Goal: Transaction & Acquisition: Book appointment/travel/reservation

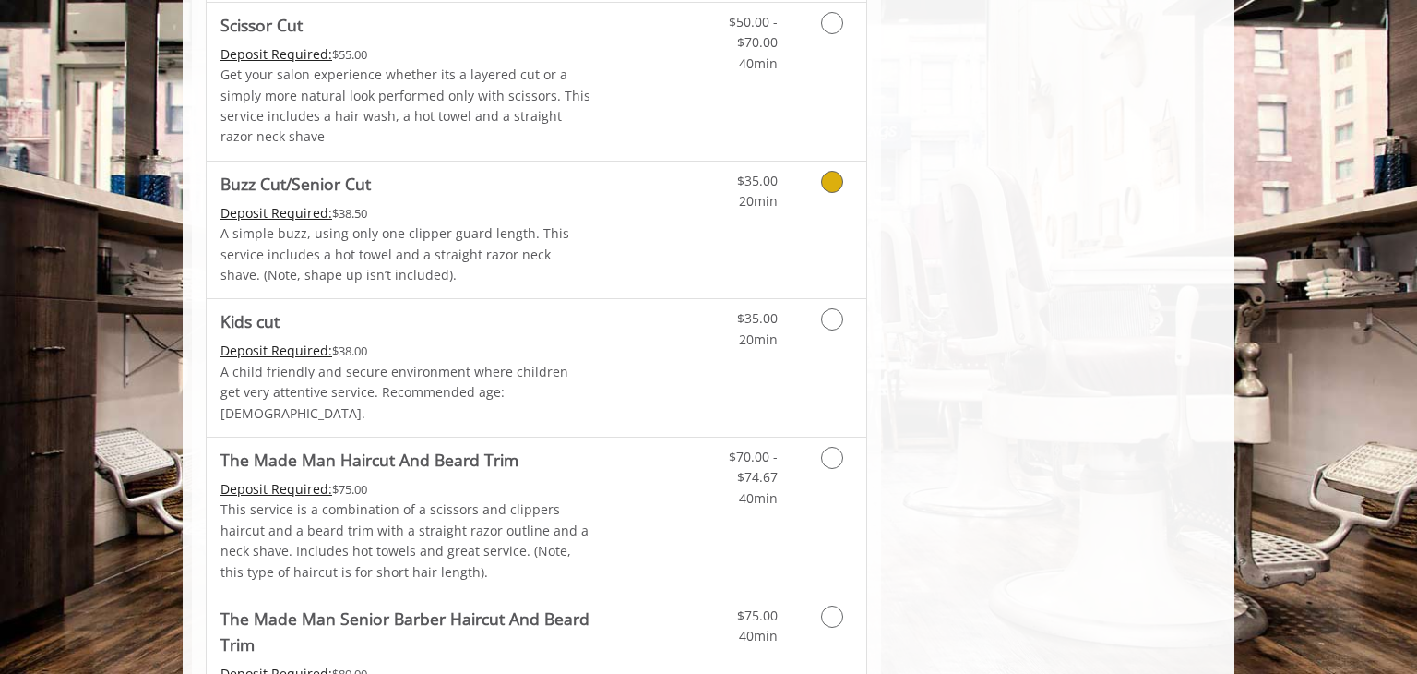
scroll to position [978, 0]
click at [821, 315] on icon "Grooming services" at bounding box center [832, 320] width 22 height 22
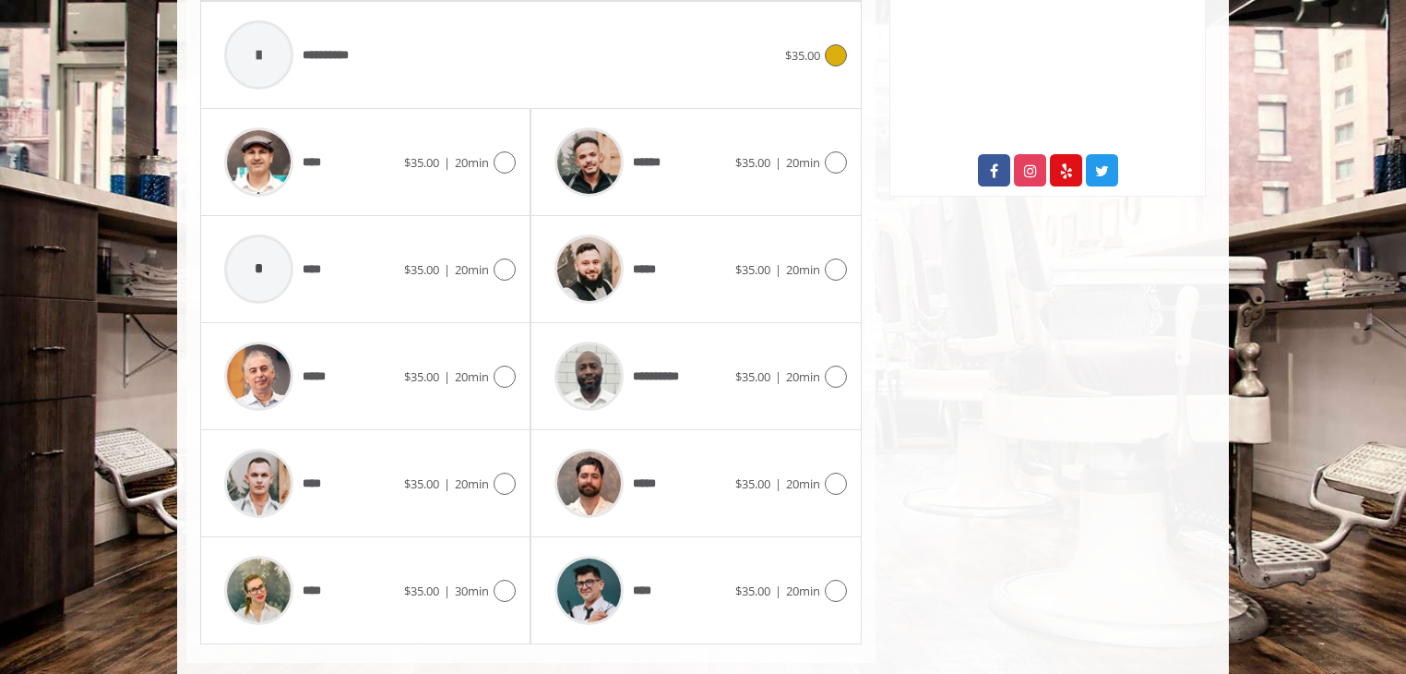
scroll to position [739, 0]
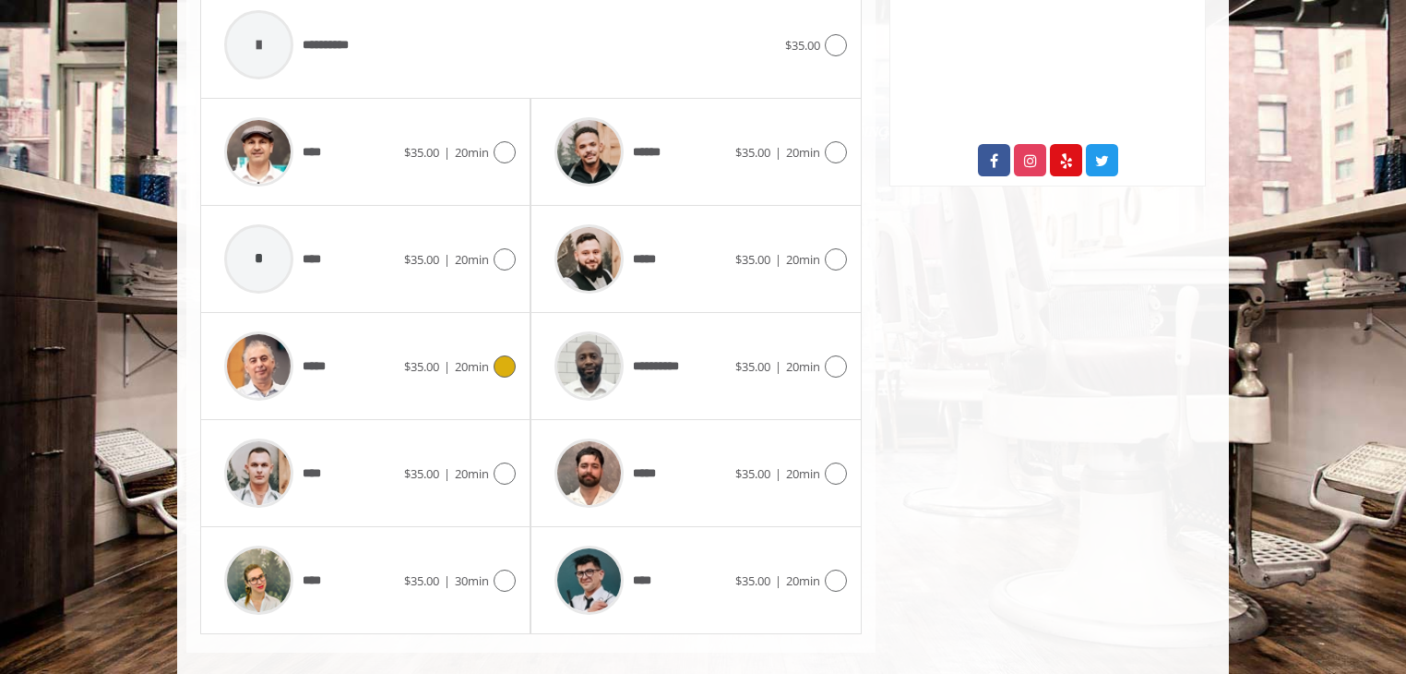
click at [508, 355] on icon at bounding box center [505, 366] width 22 height 22
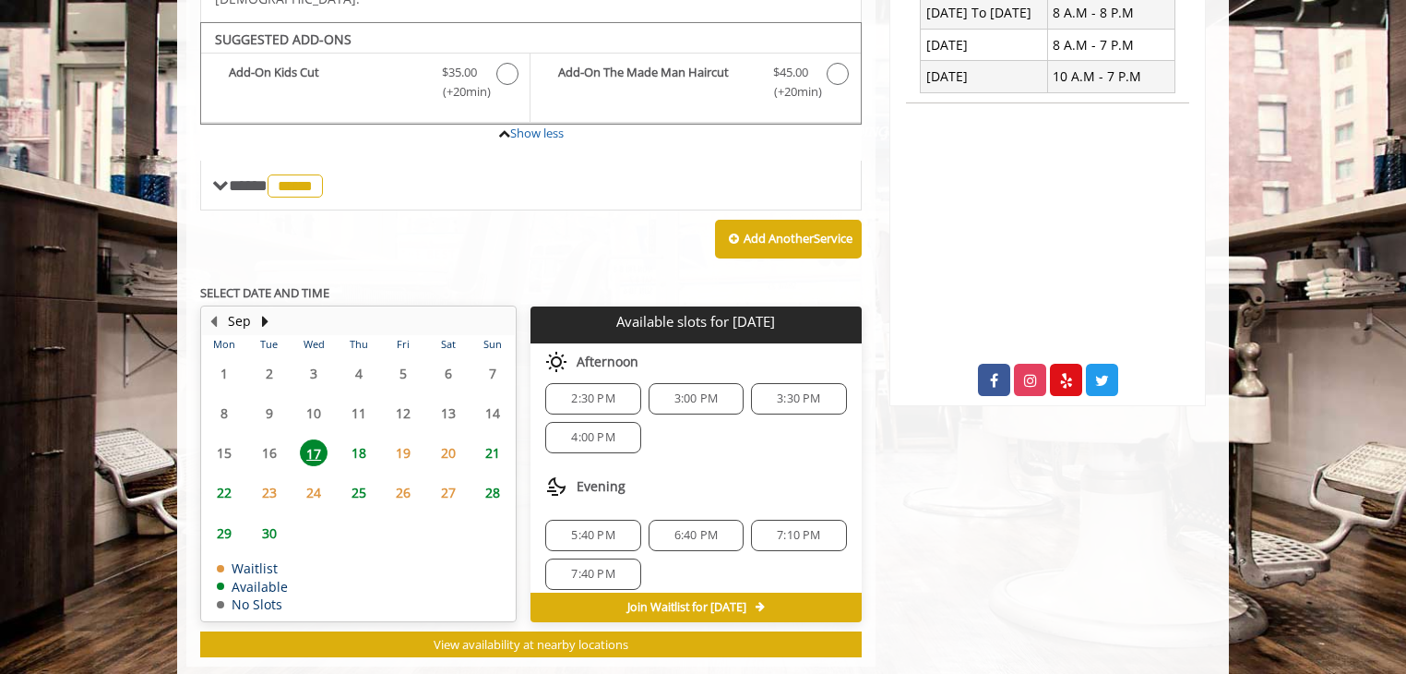
scroll to position [22, 0]
click at [588, 518] on span "5:40 PM" at bounding box center [592, 525] width 43 height 15
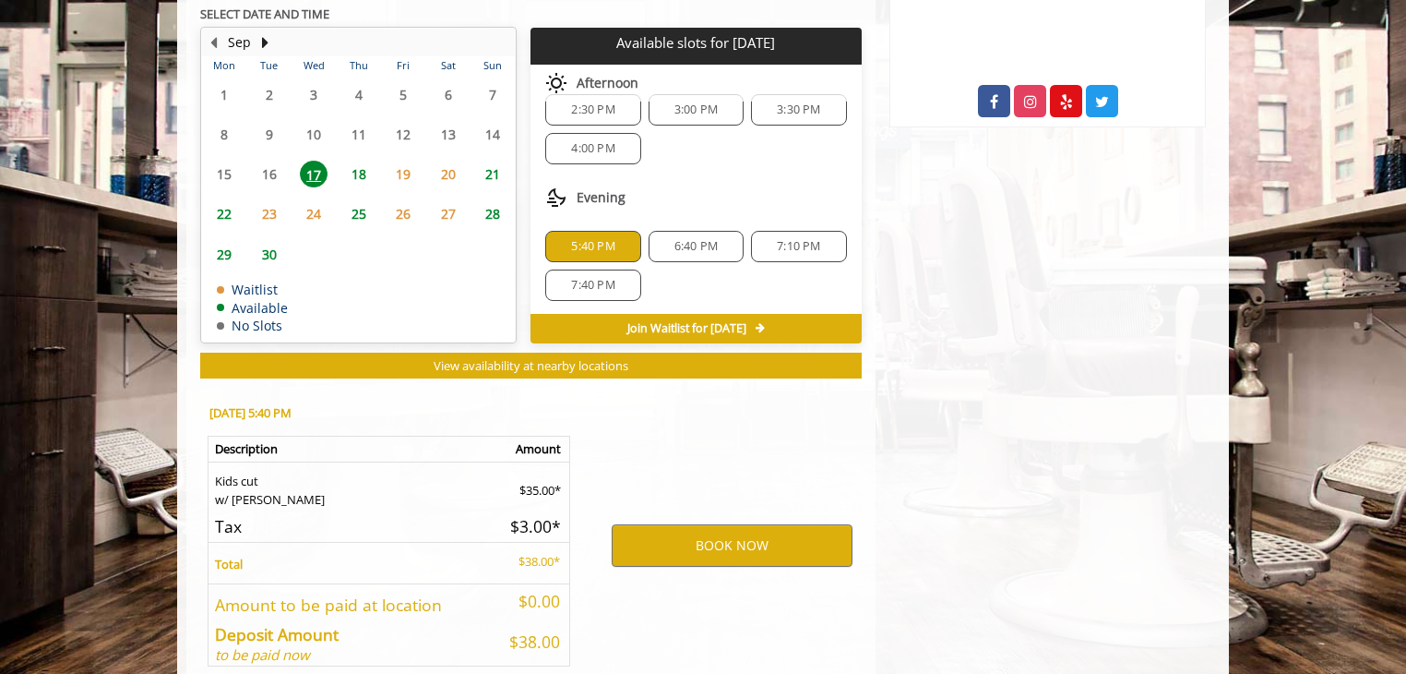
scroll to position [867, 0]
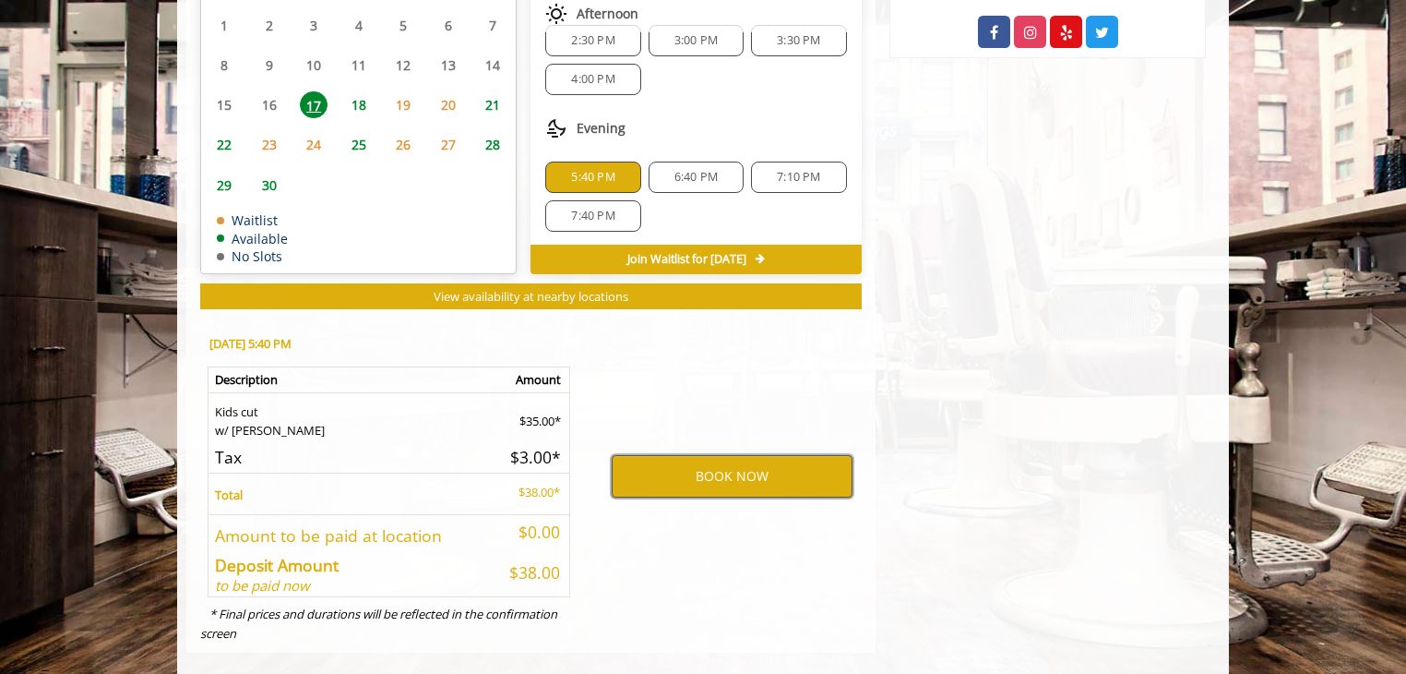
click at [660, 456] on button "BOOK NOW" at bounding box center [732, 476] width 241 height 42
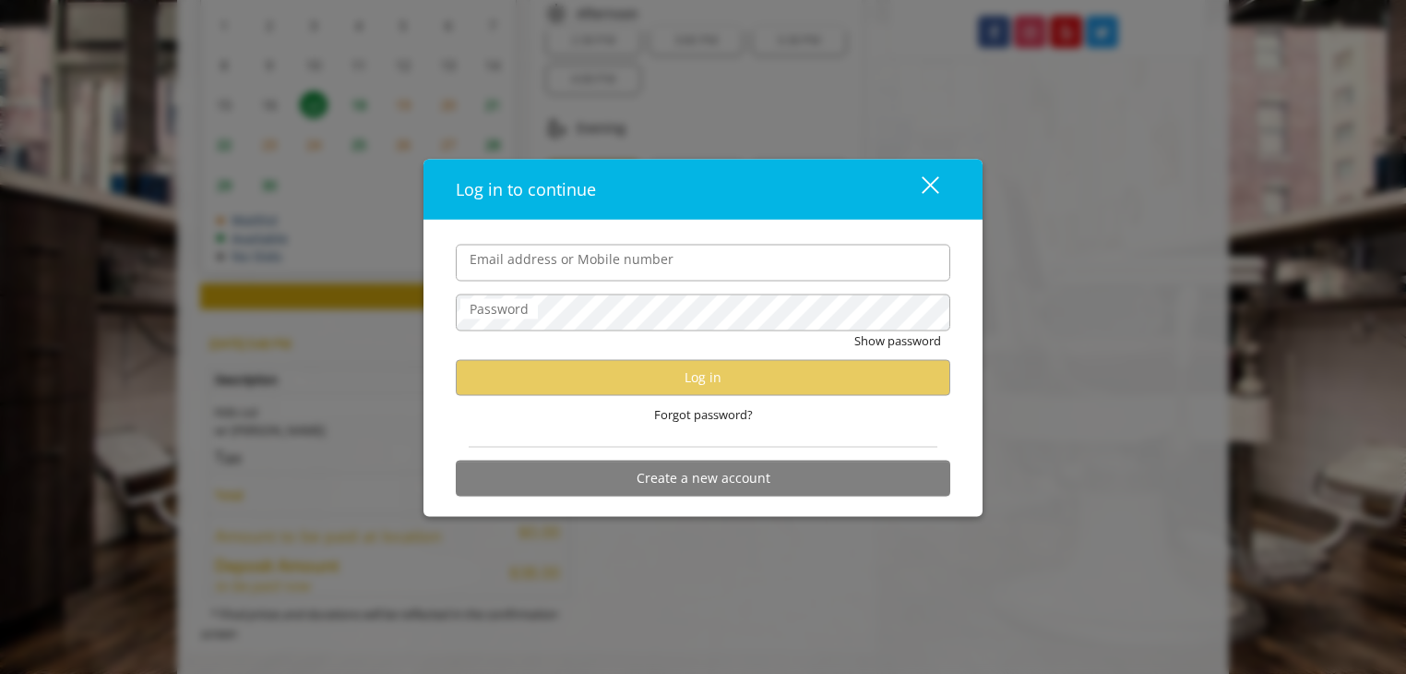
type input "**********"
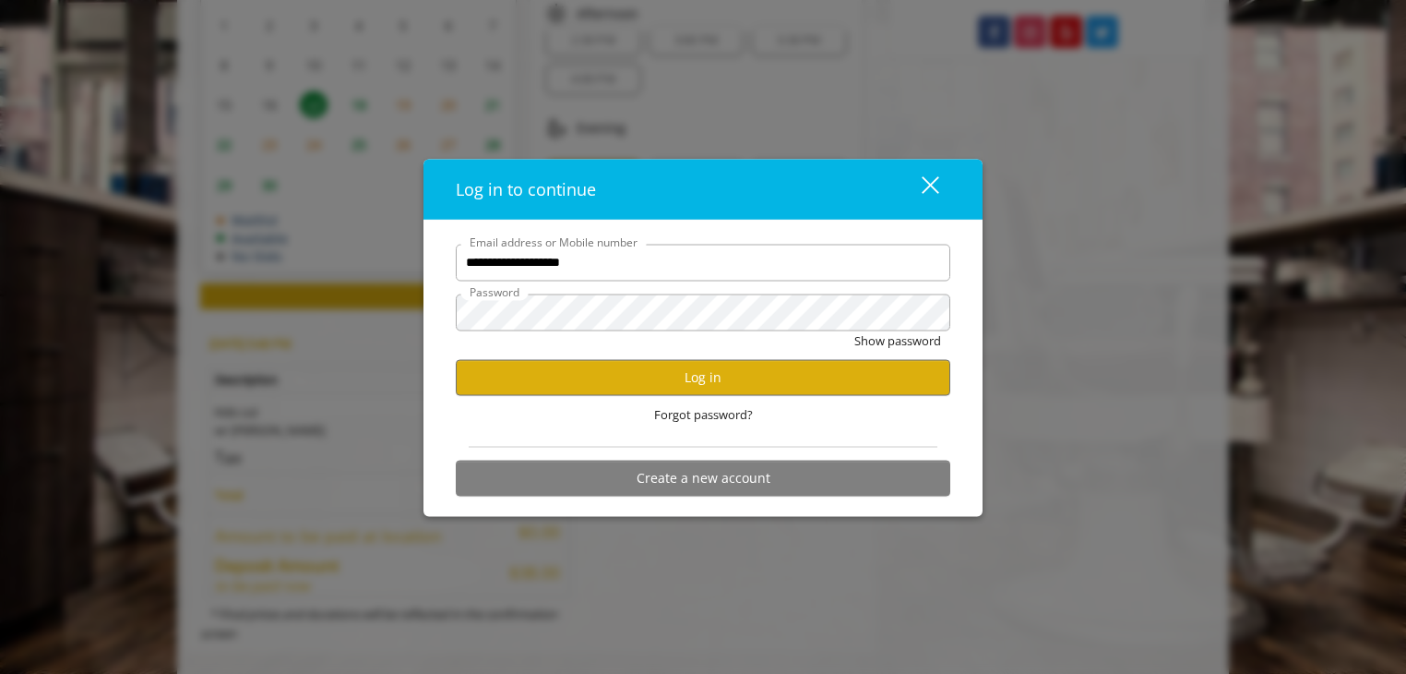
scroll to position [0, 0]
click at [639, 382] on button "Log in" at bounding box center [703, 377] width 495 height 36
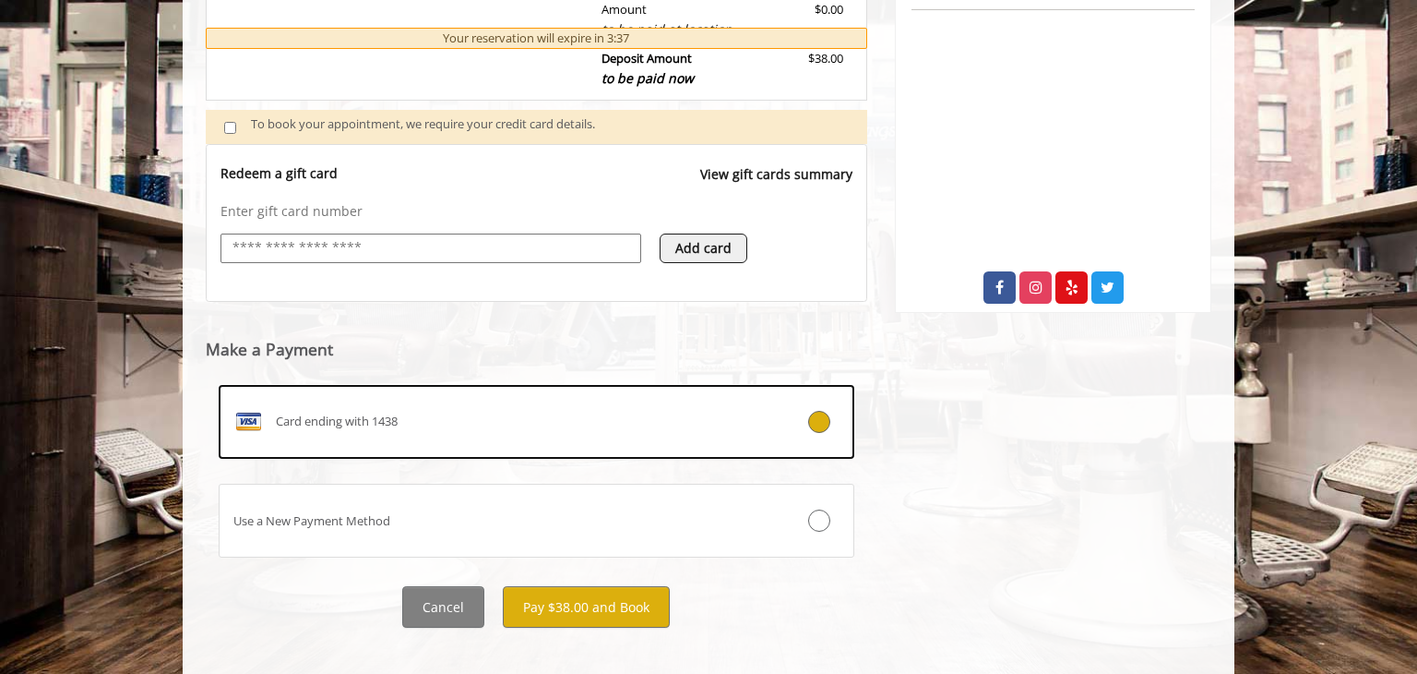
scroll to position [630, 0]
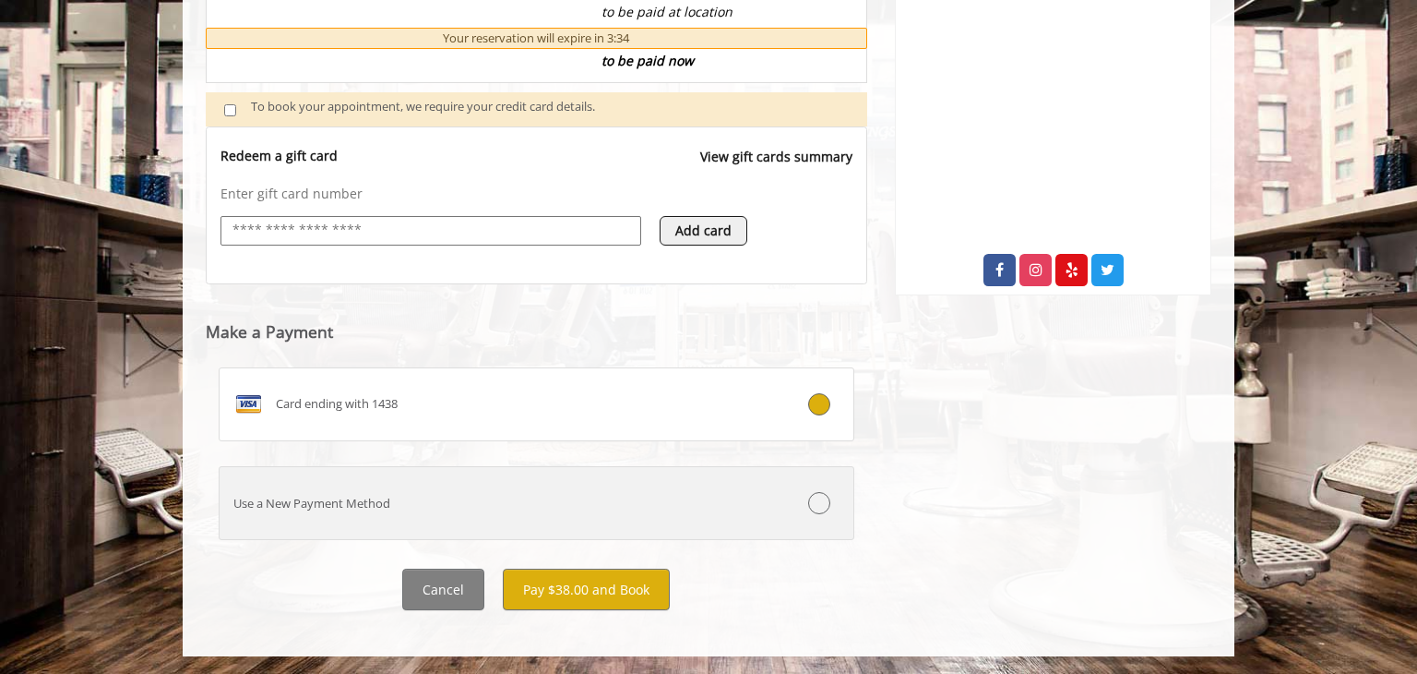
click at [818, 505] on icon at bounding box center [819, 503] width 22 height 22
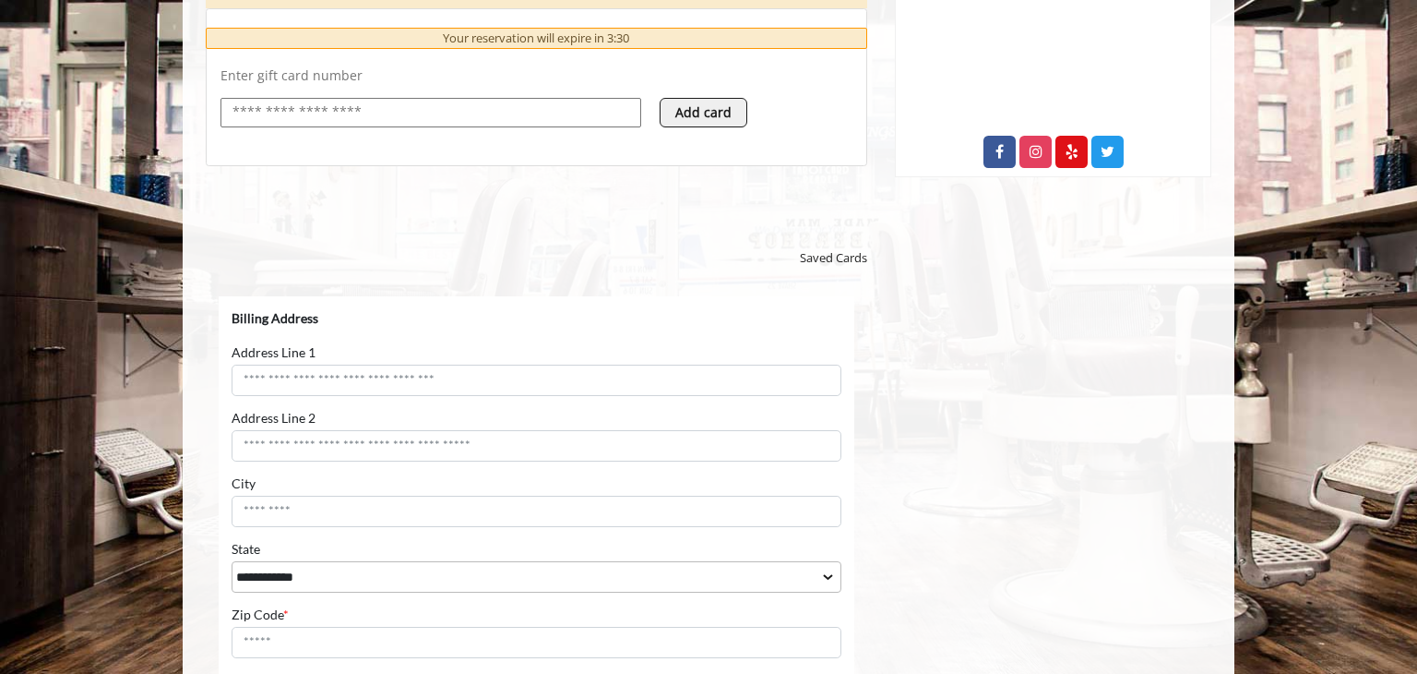
scroll to position [812, 0]
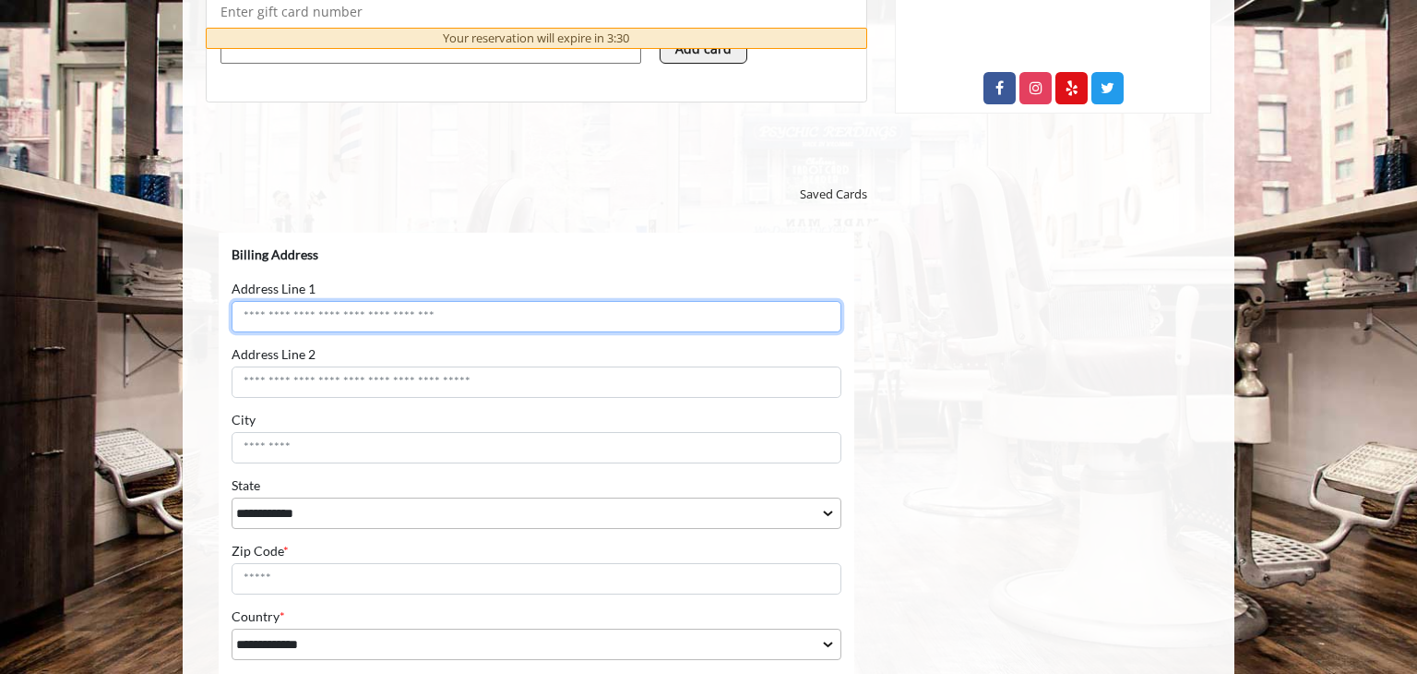
click at [445, 316] on input "Address Line 1" at bounding box center [537, 316] width 610 height 31
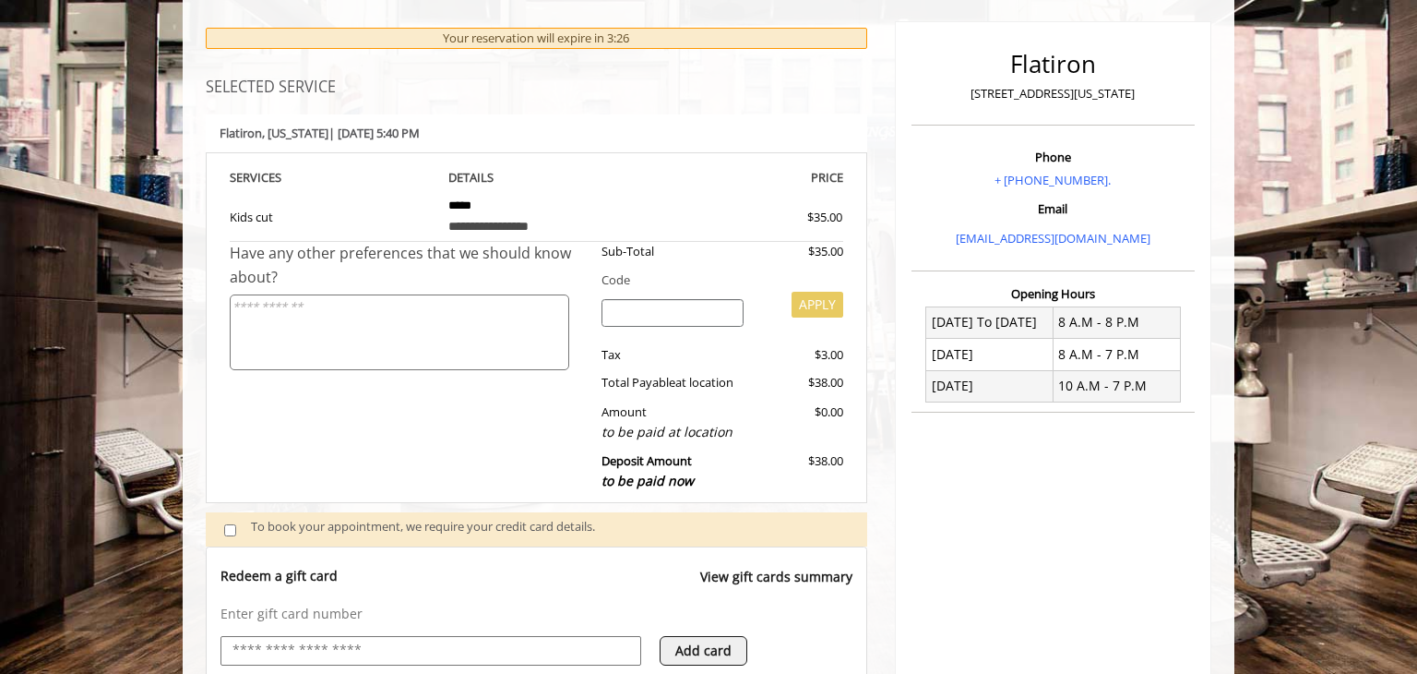
scroll to position [461, 0]
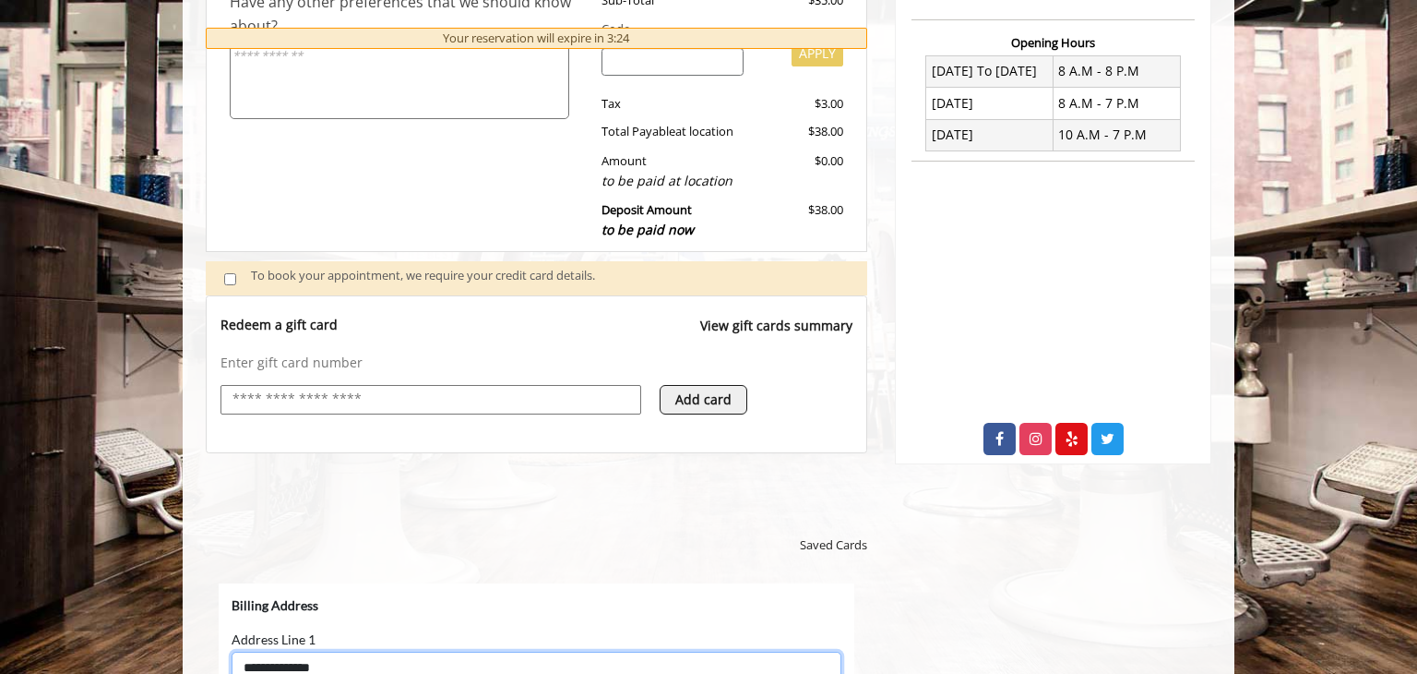
type input "**********"
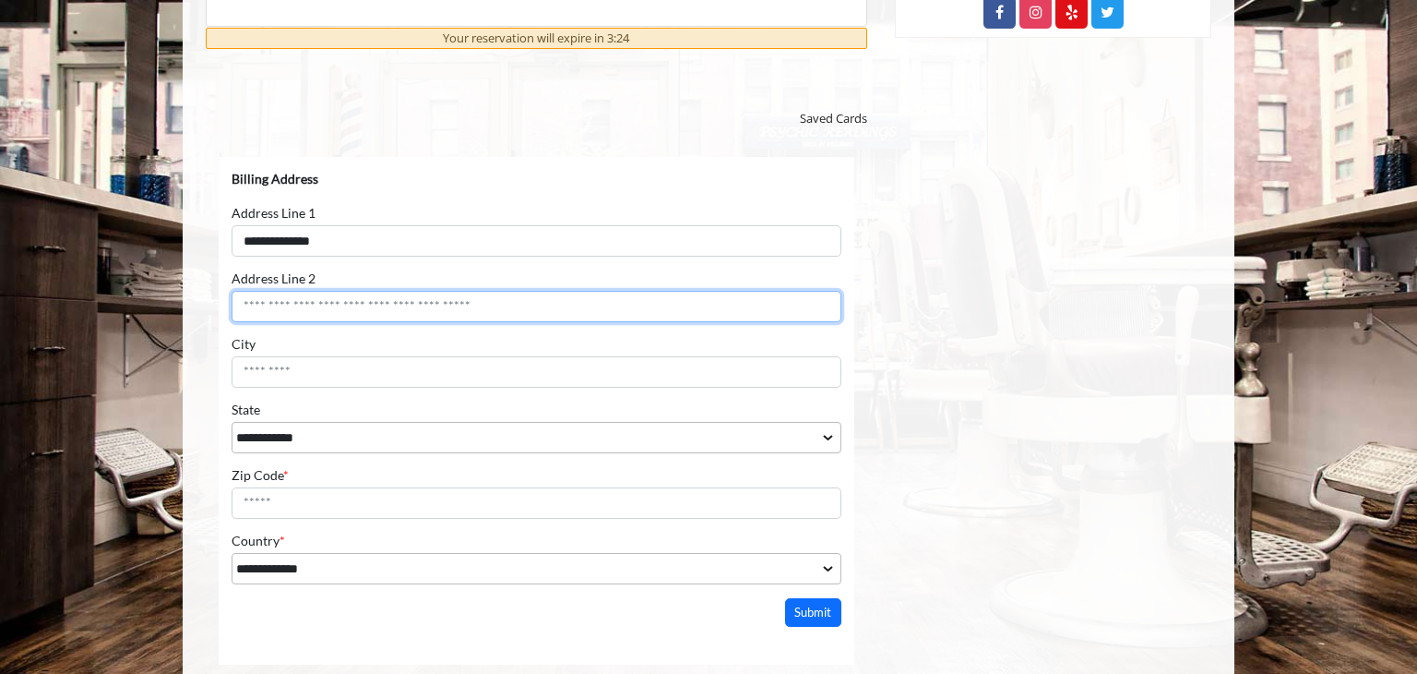
scroll to position [889, 0]
type input "*"
type input "***"
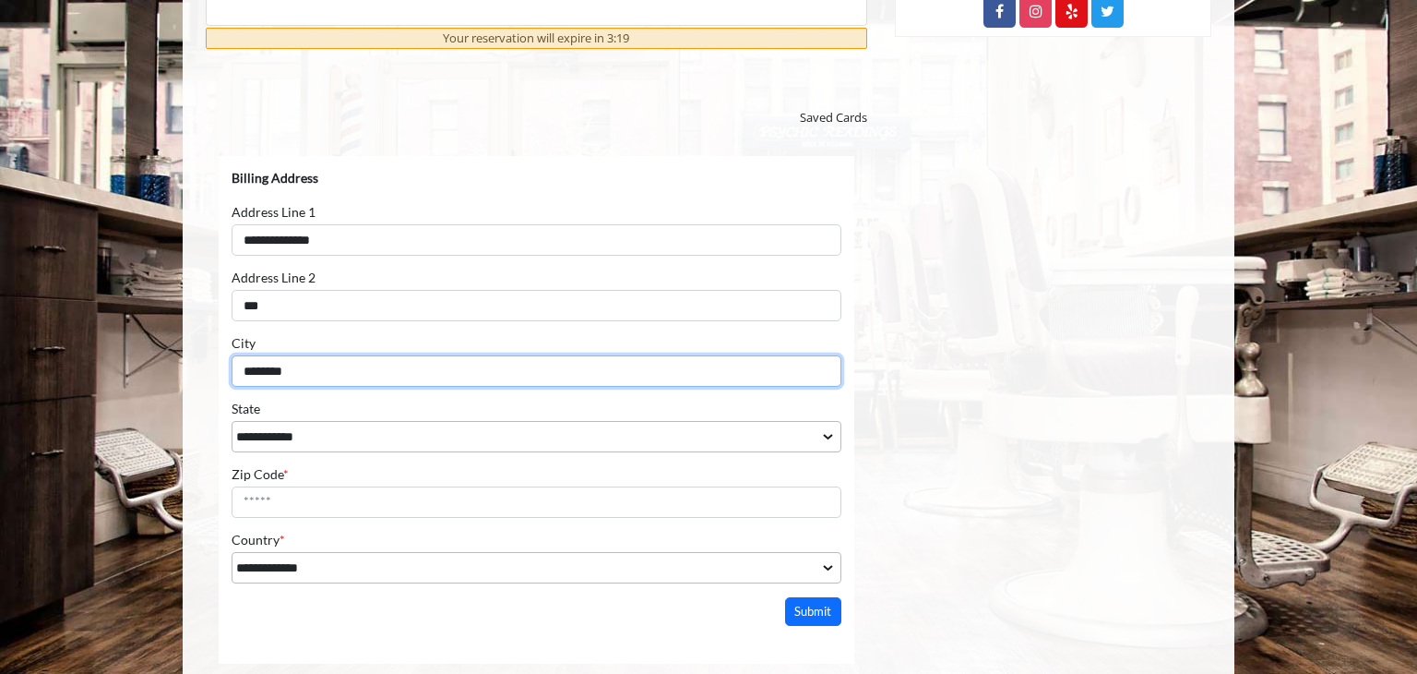
type input "********"
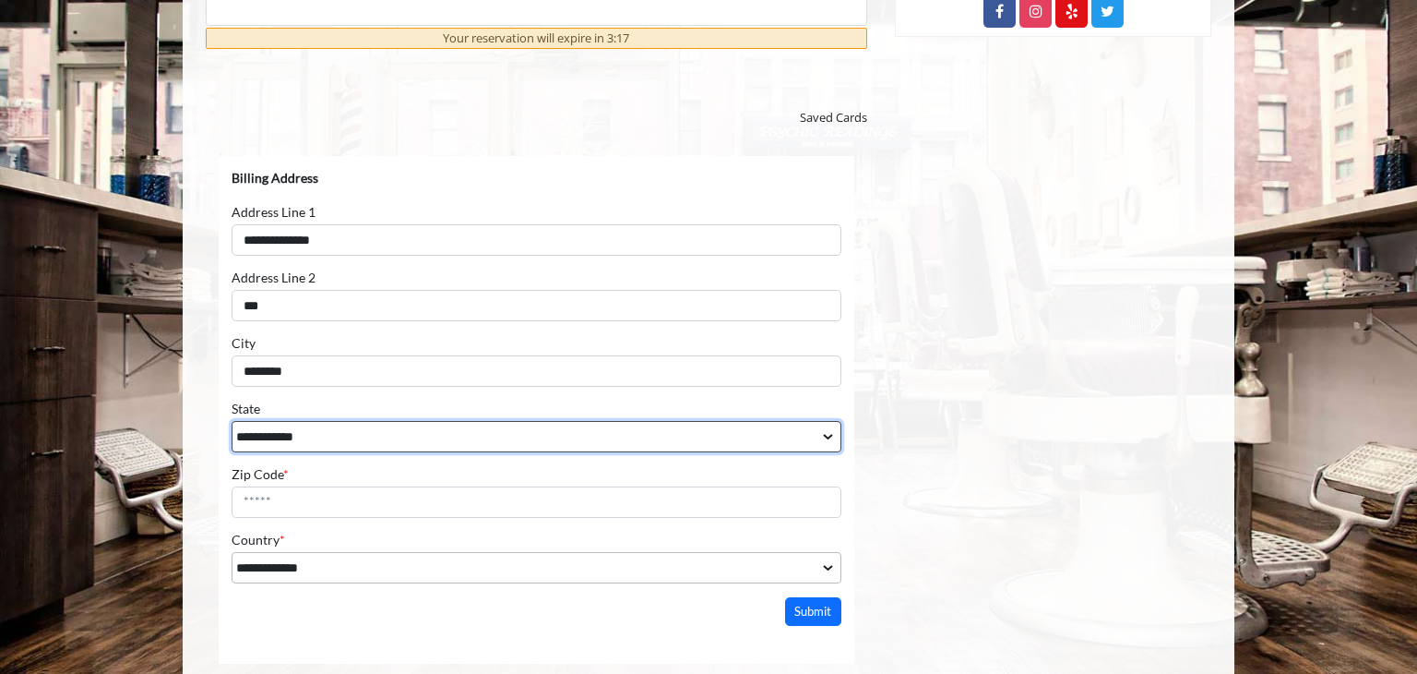
select select "**"
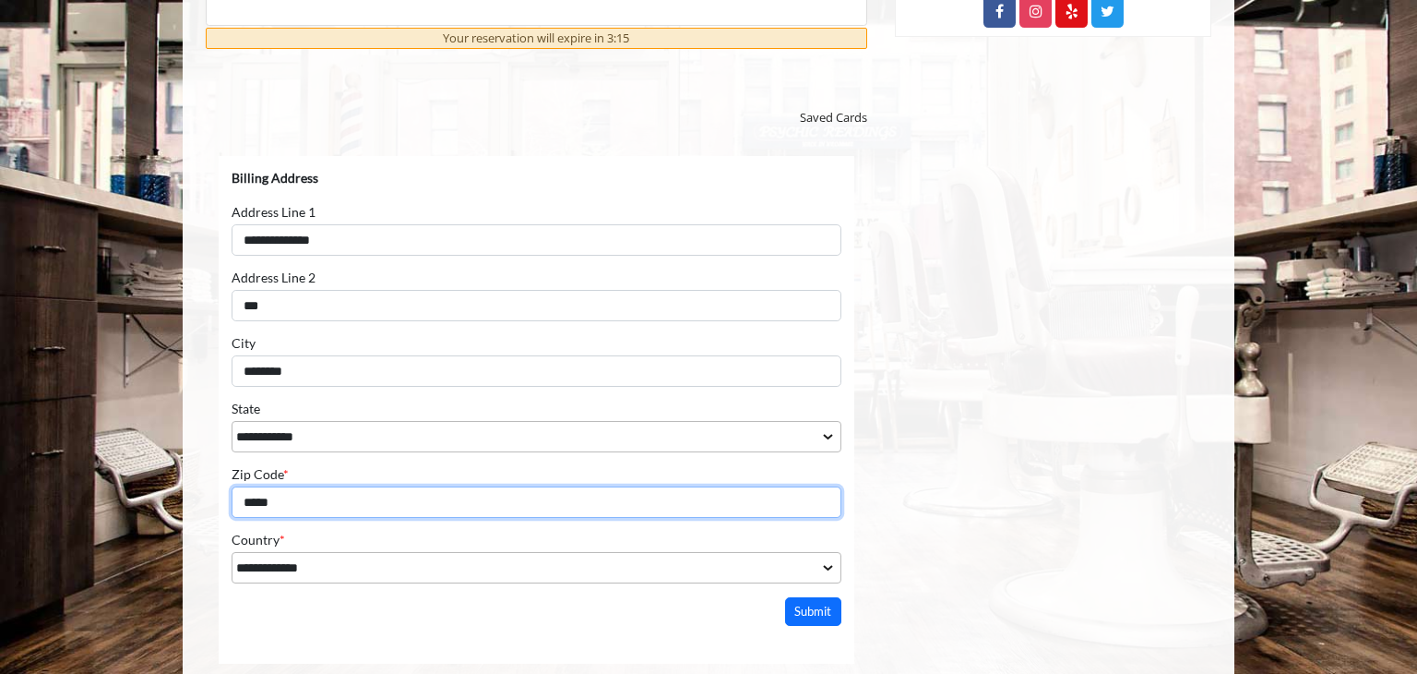
type input "*****"
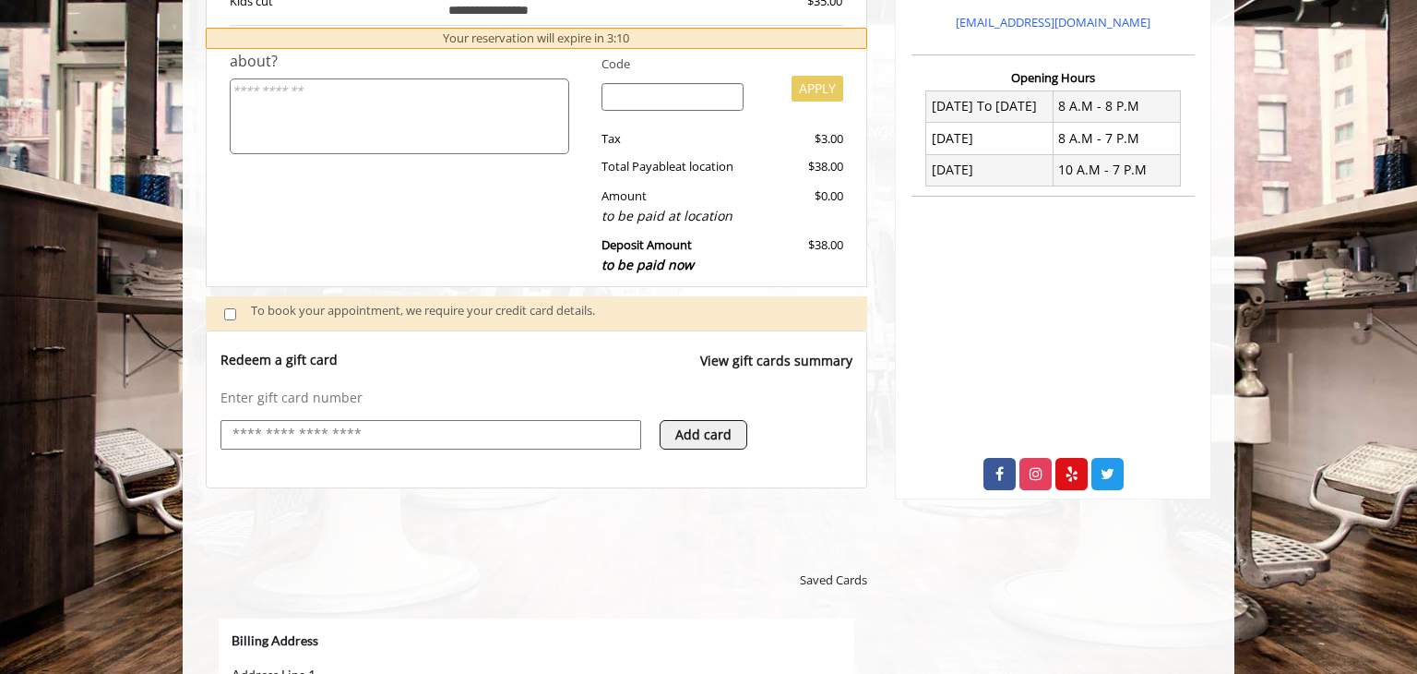
scroll to position [1025, 0]
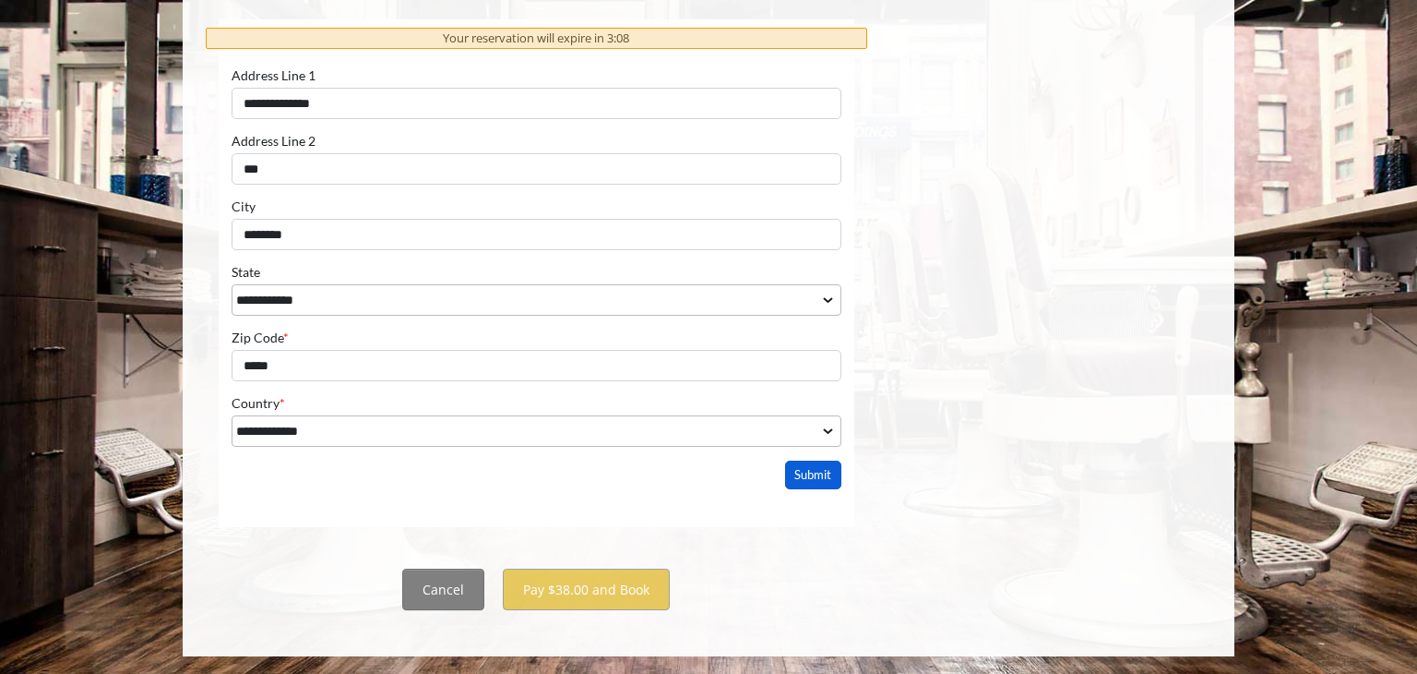
click at [795, 472] on button "Submit" at bounding box center [813, 474] width 57 height 29
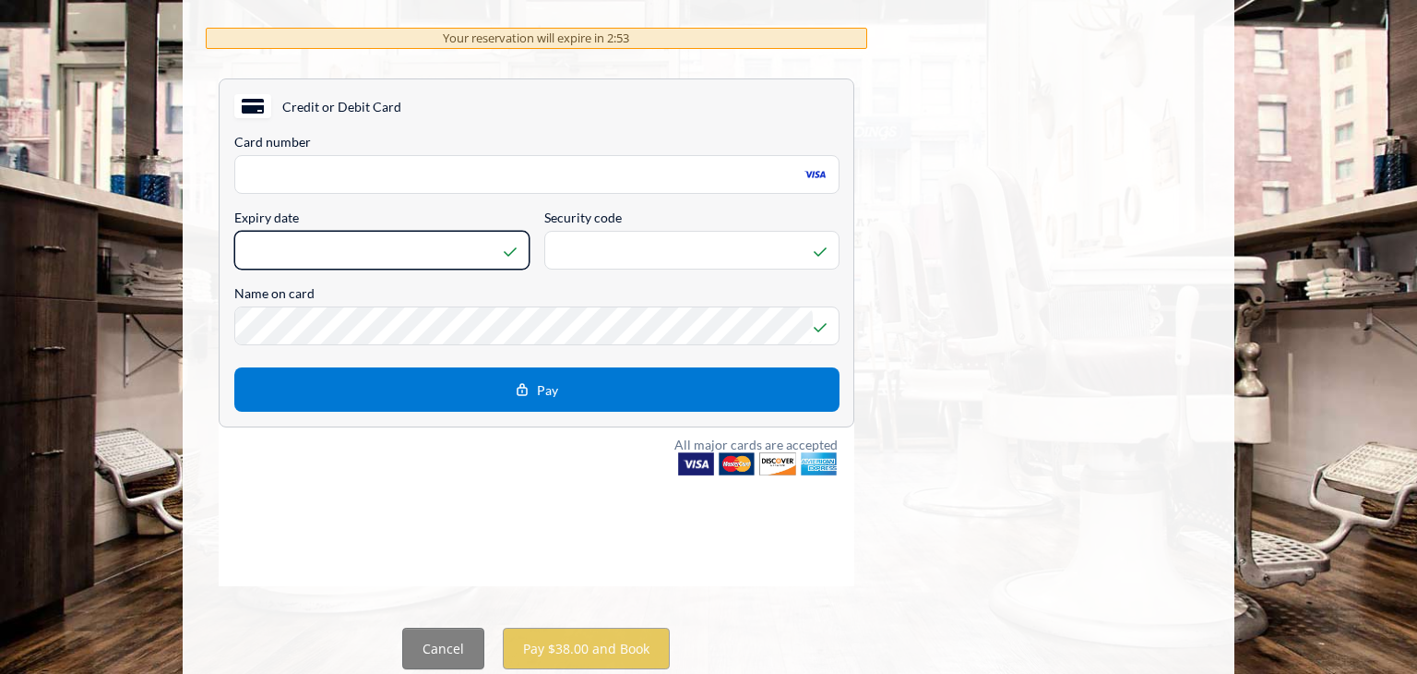
scroll to position [960, 0]
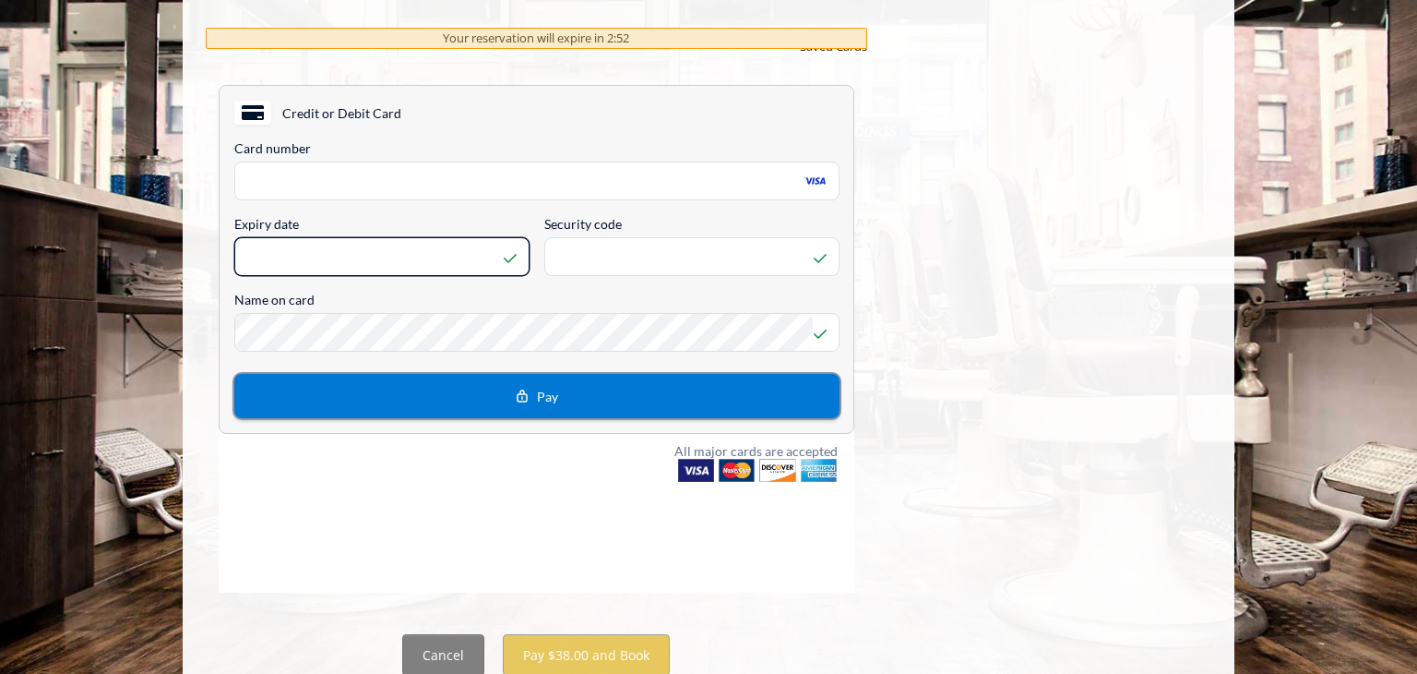
click at [553, 405] on span "Pay" at bounding box center [536, 396] width 43 height 22
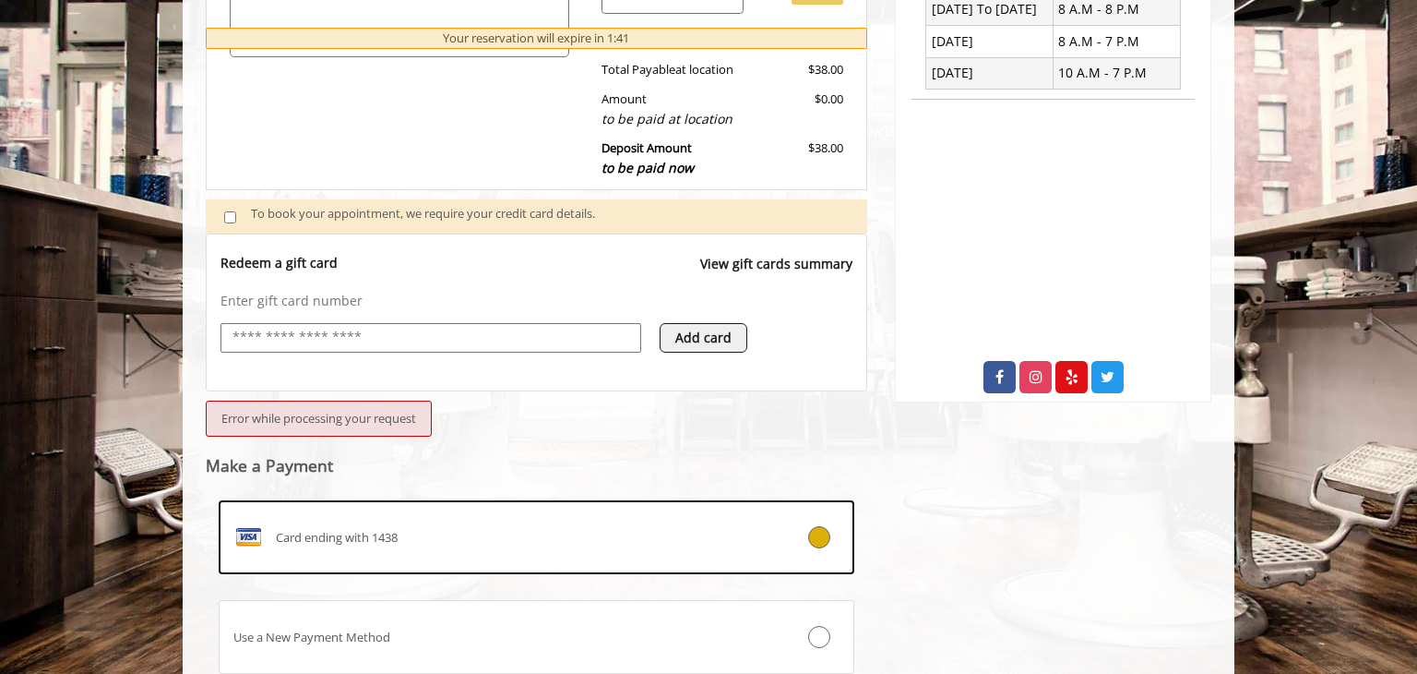
scroll to position [0, 0]
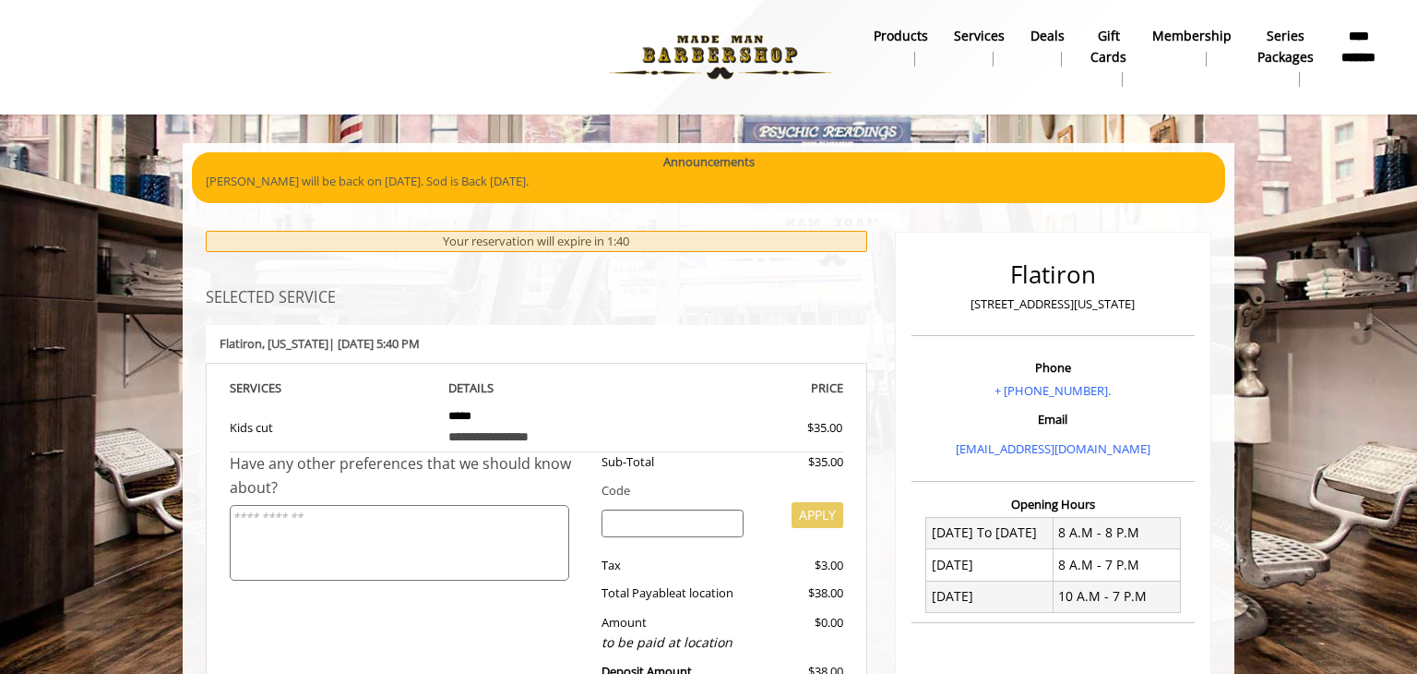
click at [525, 299] on h3 "SELECTED SERVICE" at bounding box center [537, 298] width 662 height 17
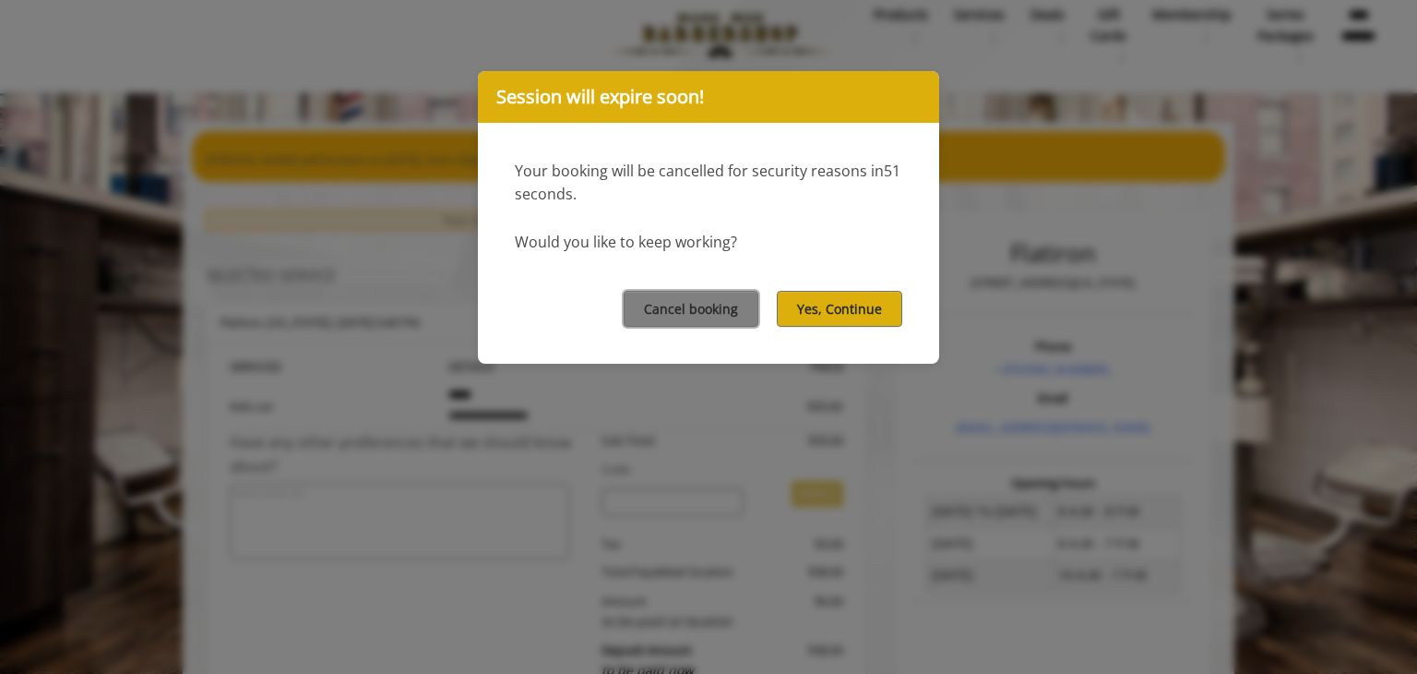
scroll to position [28, 0]
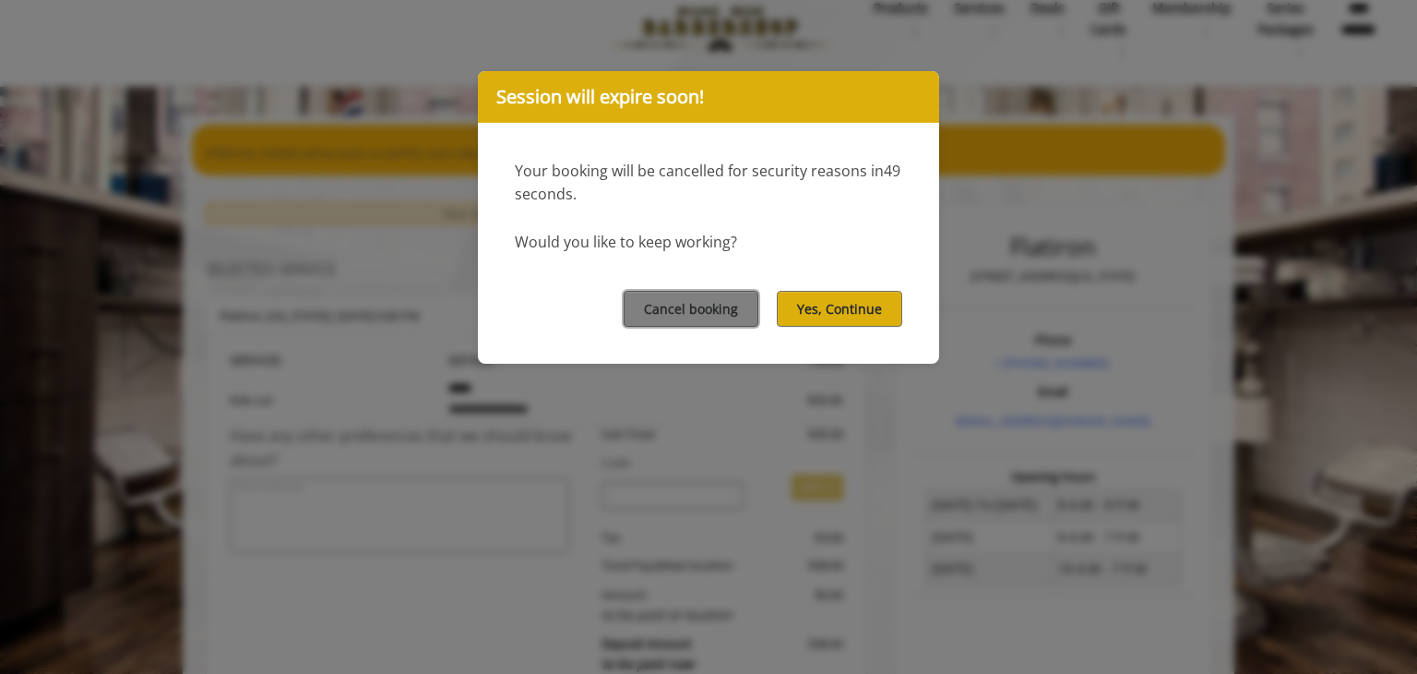
click at [669, 305] on button "Cancel booking" at bounding box center [691, 309] width 135 height 36
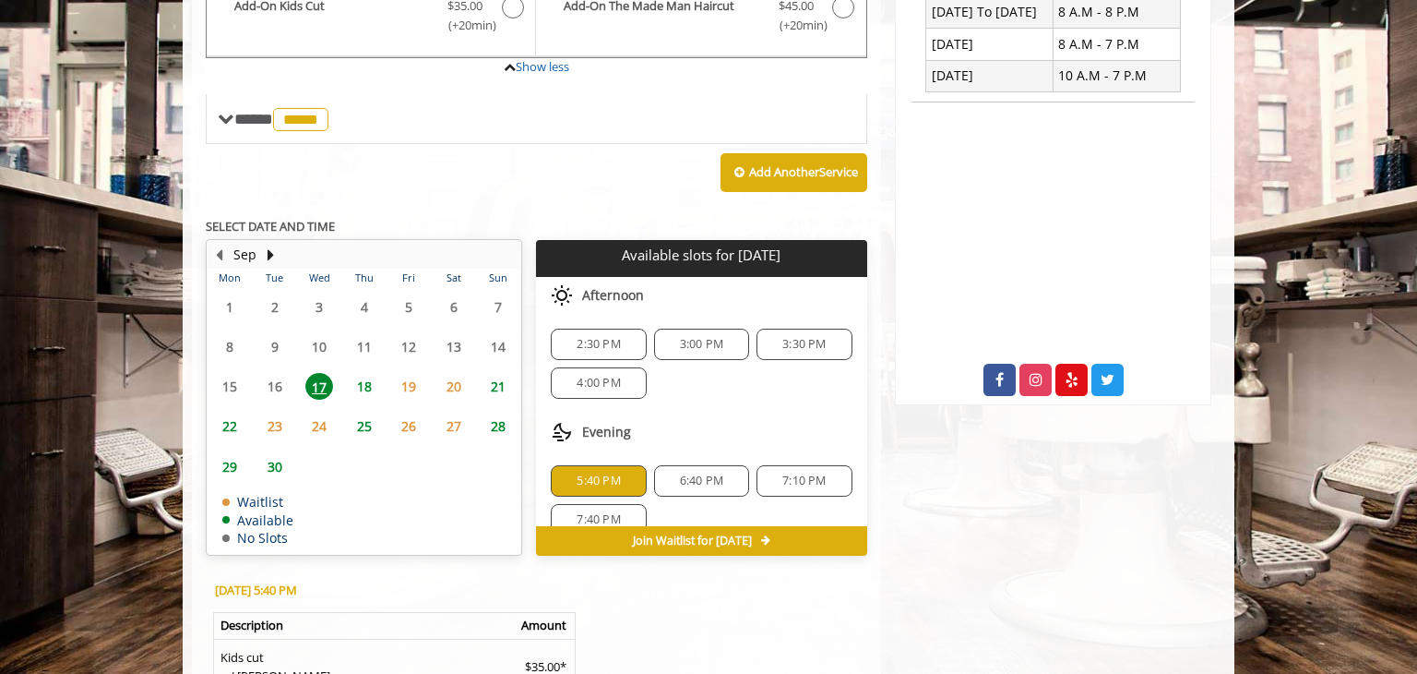
scroll to position [526, 0]
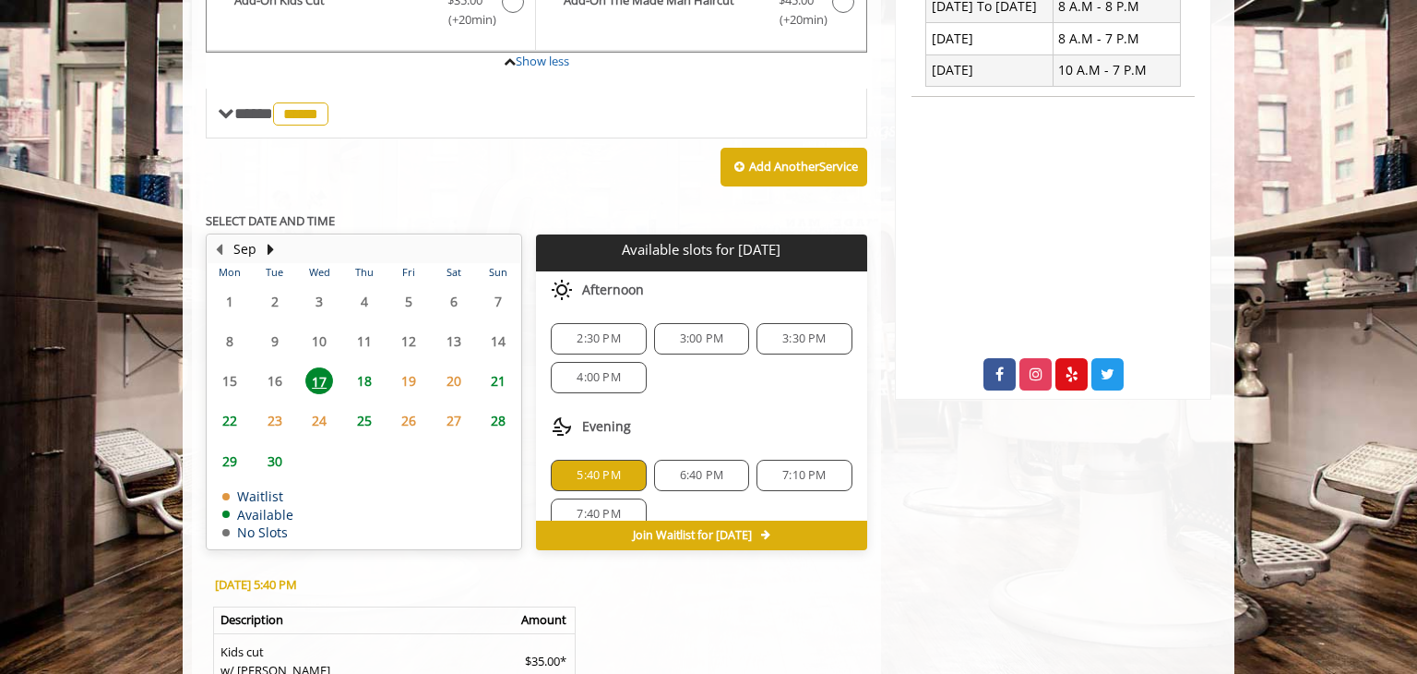
click at [538, 138] on div "Add Another Service" at bounding box center [537, 166] width 662 height 57
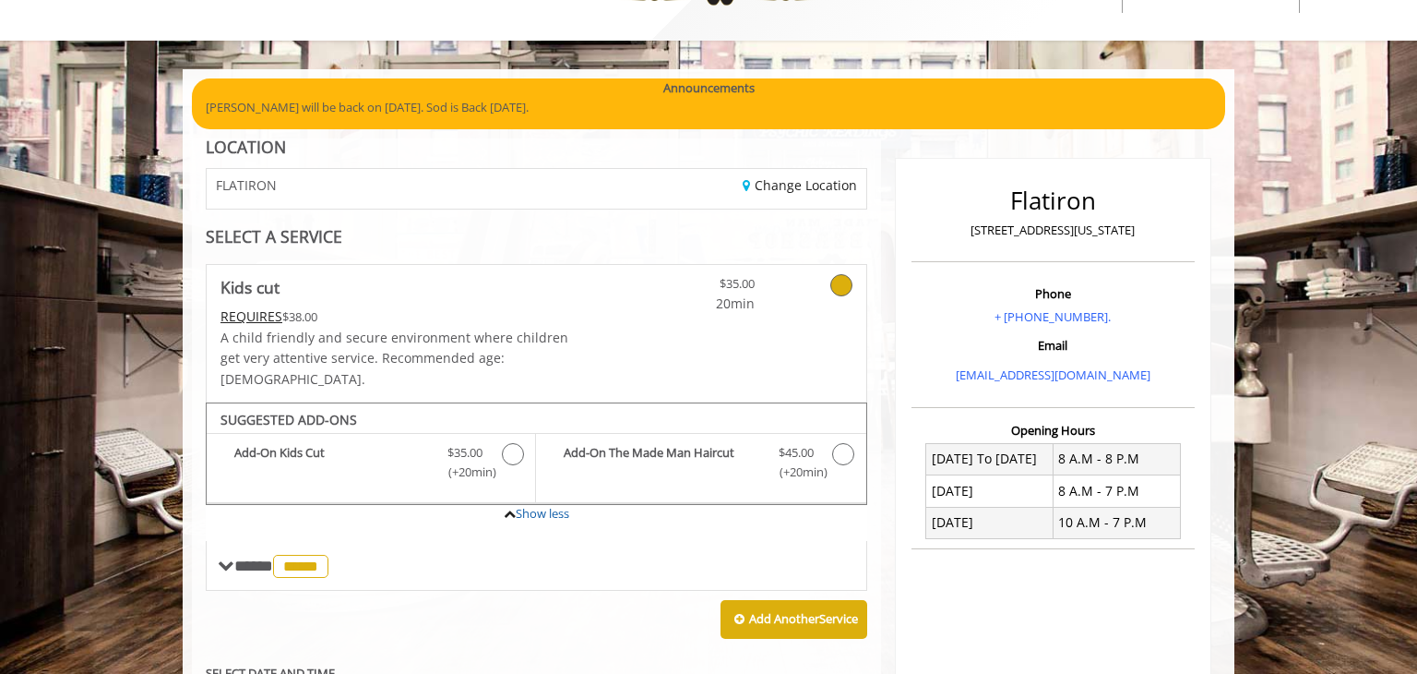
scroll to position [0, 0]
